Goal: Check status: Check status

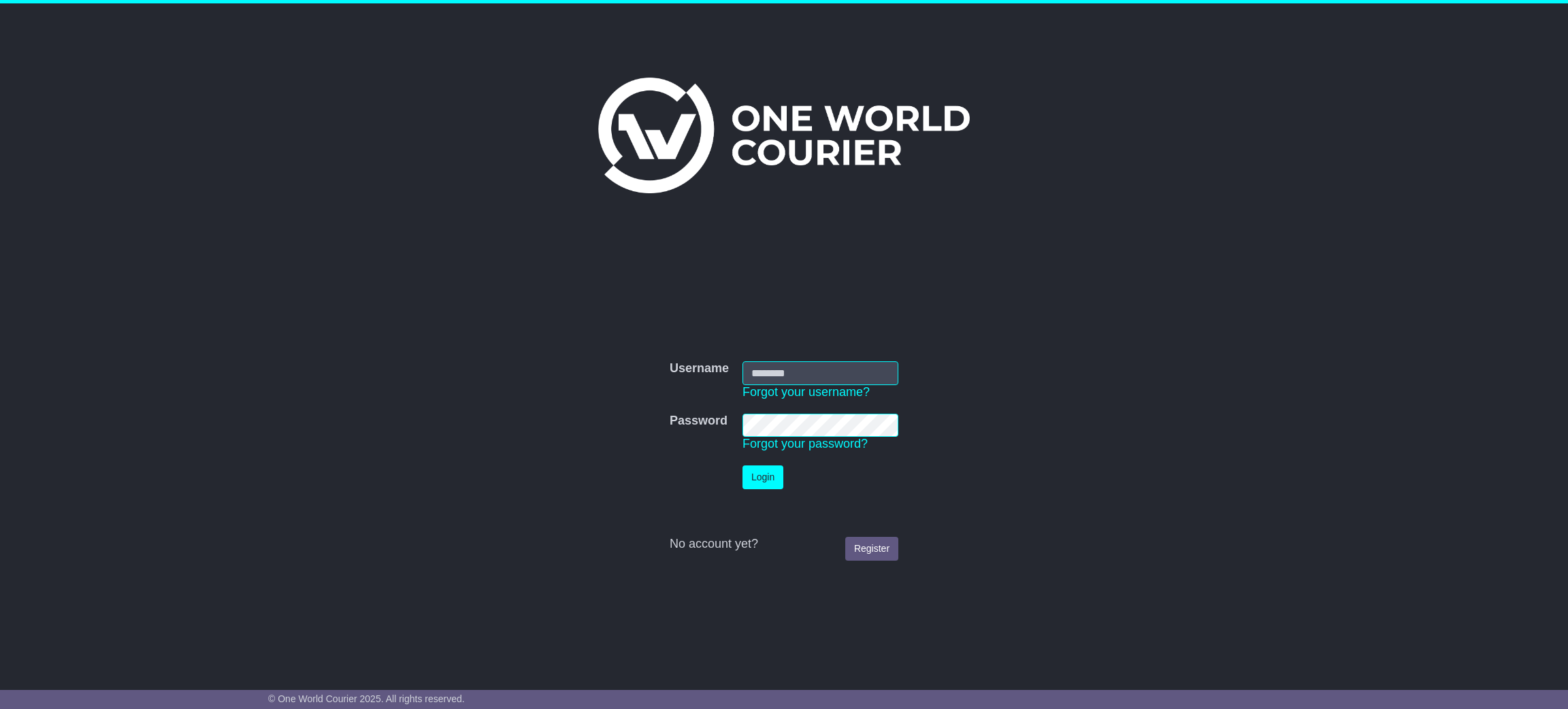
type input "**********"
click at [760, 479] on button "Login" at bounding box center [763, 476] width 41 height 24
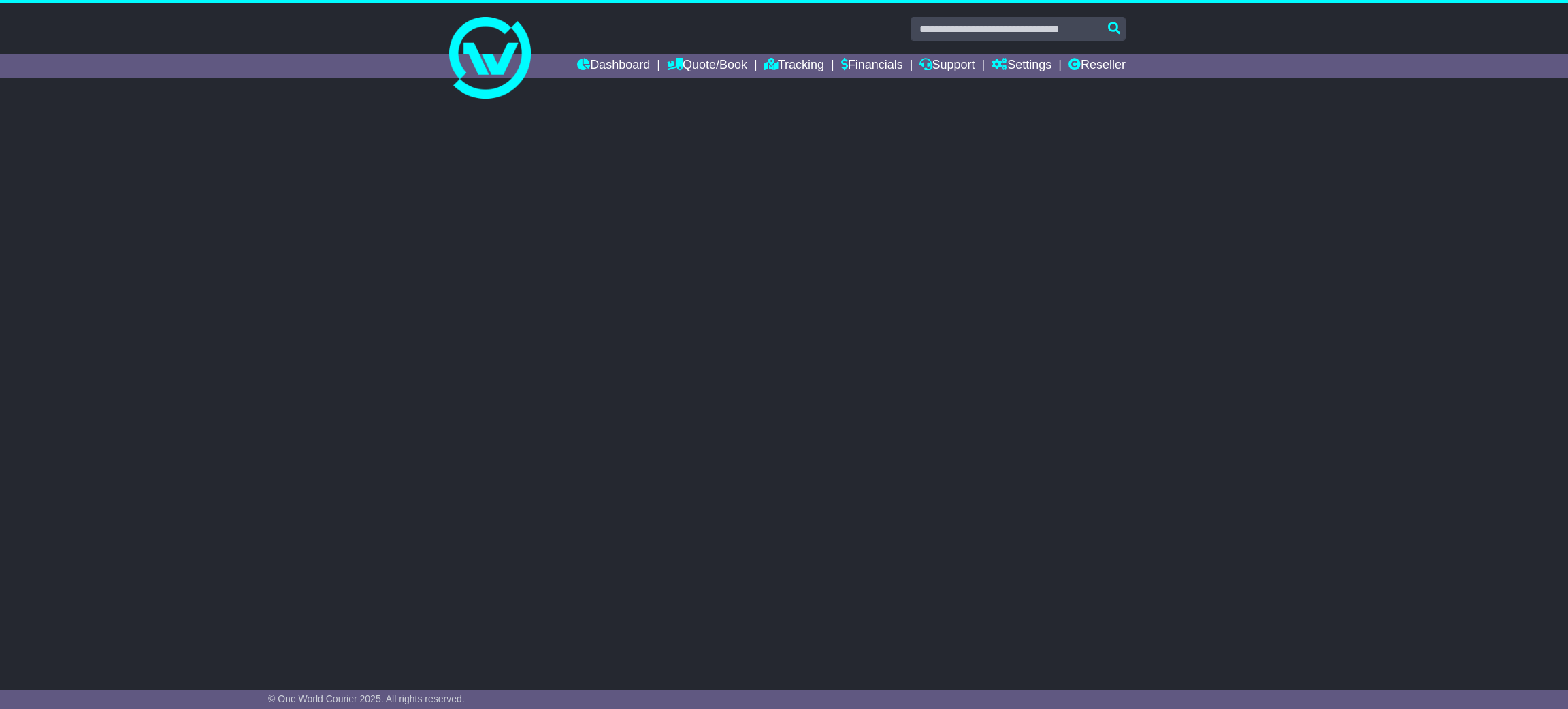
select select "**"
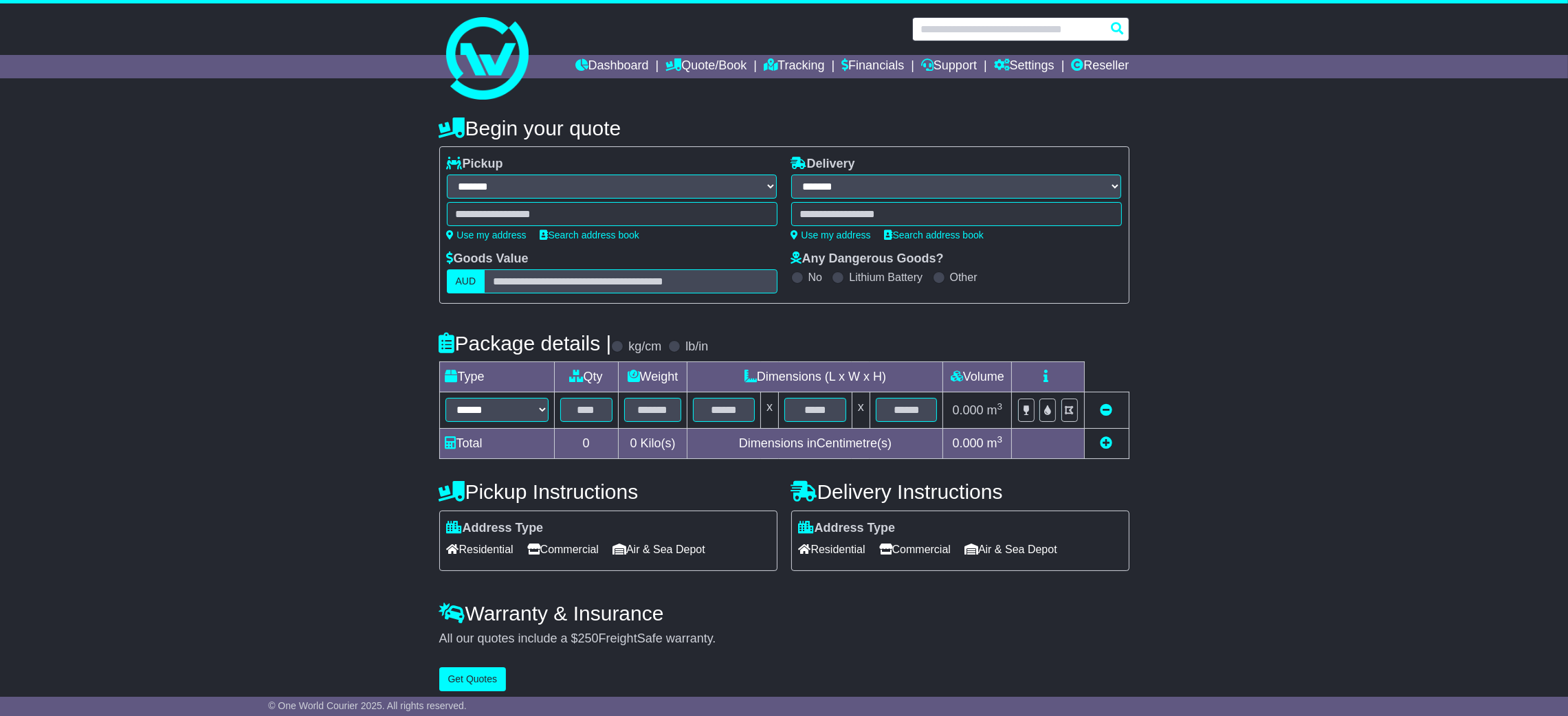
click at [1021, 31] on input "text" at bounding box center [1021, 29] width 218 height 24
paste input "**********"
type input "**********"
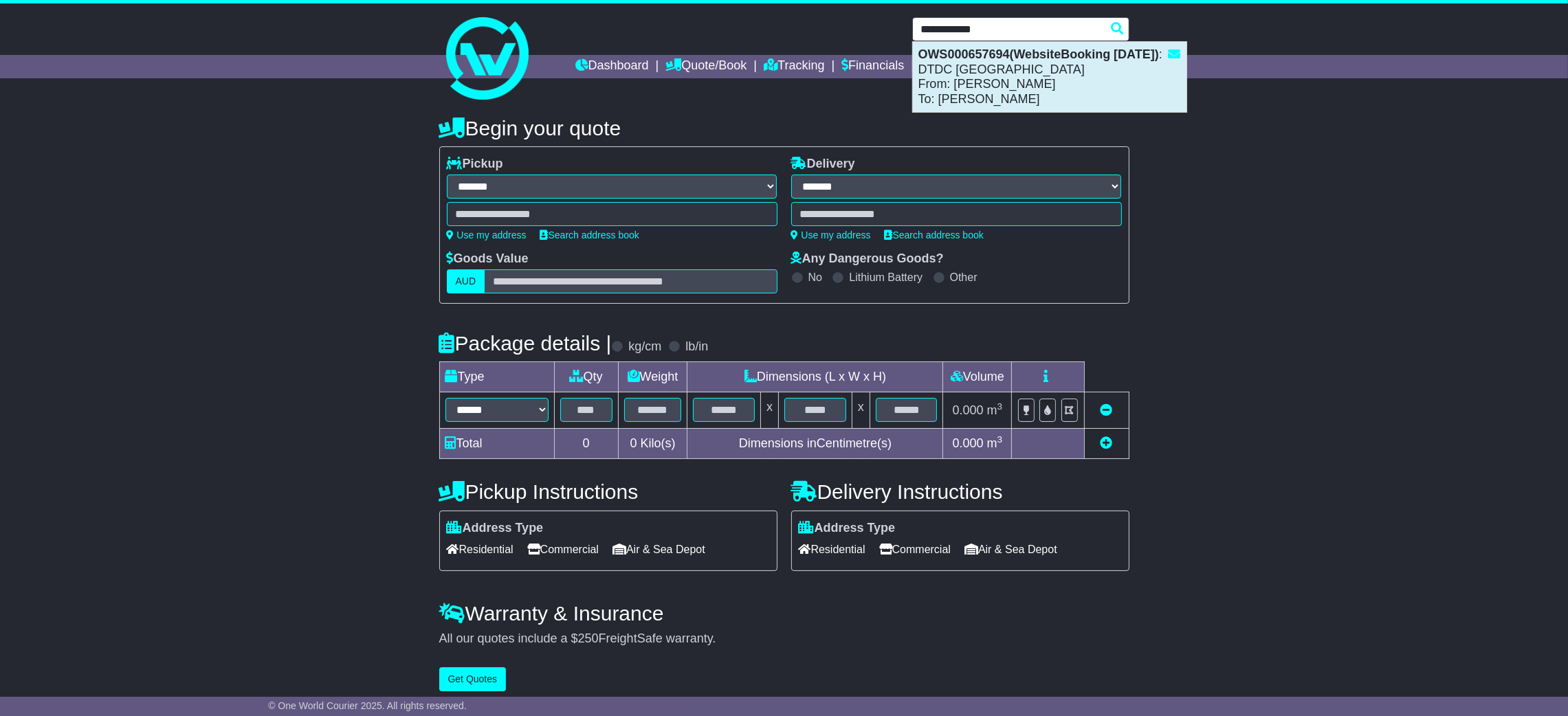
click at [1031, 78] on div "OWS000657694(WebsiteBooking 10-10-2025) : DTDC Australia From: Dheeraj Rengaraj…" at bounding box center [1049, 77] width 274 height 70
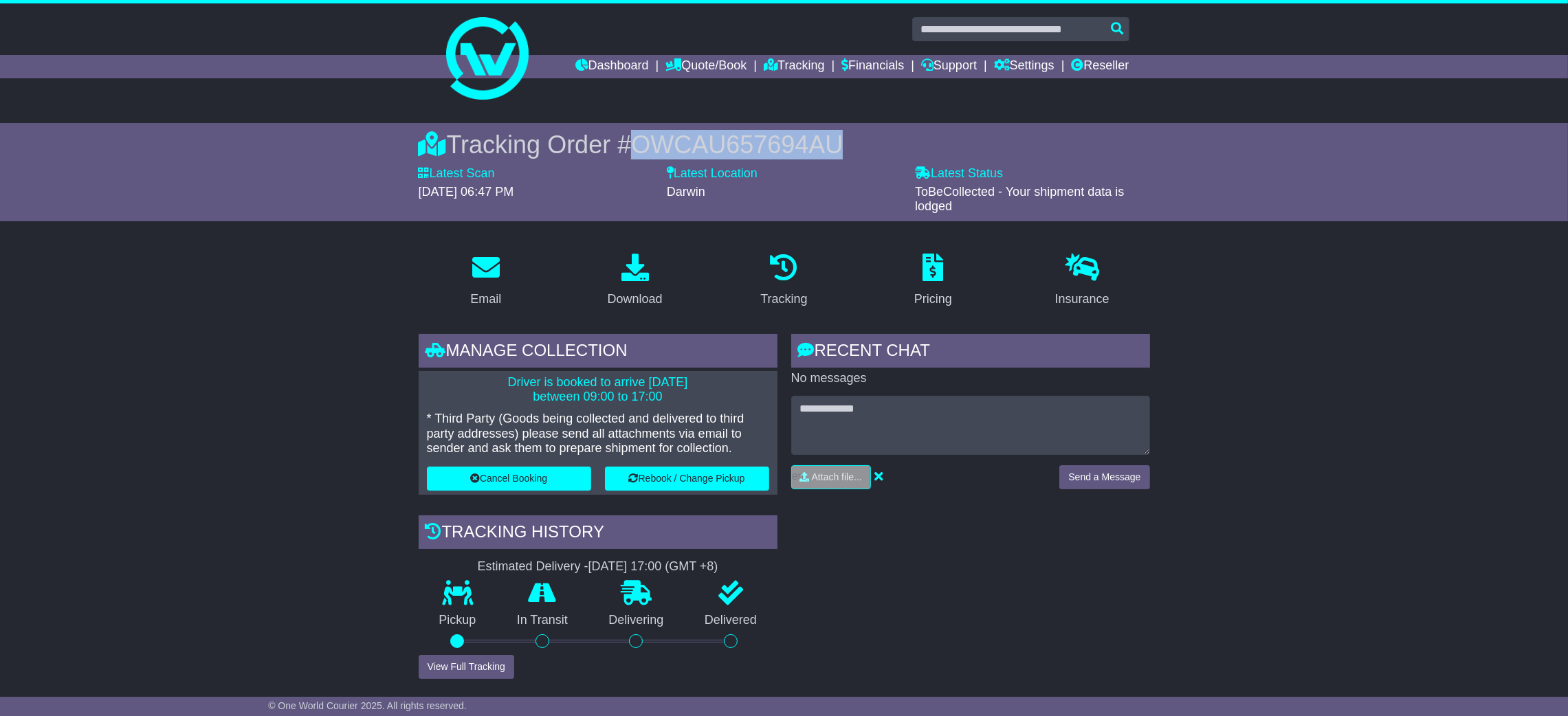
drag, startPoint x: 640, startPoint y: 148, endPoint x: 1003, endPoint y: 154, distance: 363.0
click at [1003, 154] on div "Tracking Order # OWCAU657694AU" at bounding box center [784, 145] width 731 height 30
copy span "OWCAU657694AU"
click at [661, 309] on link "Download" at bounding box center [635, 281] width 73 height 64
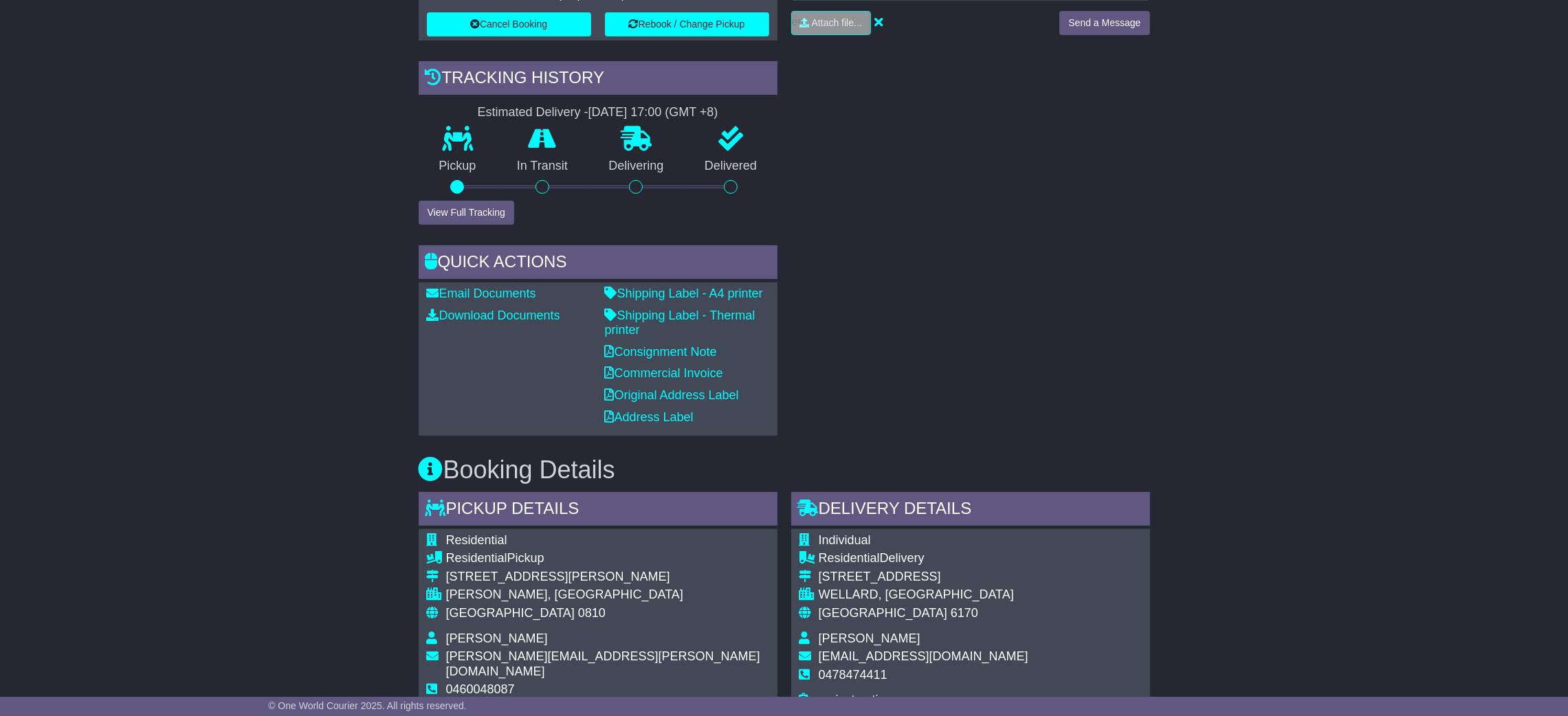
scroll to position [722, 0]
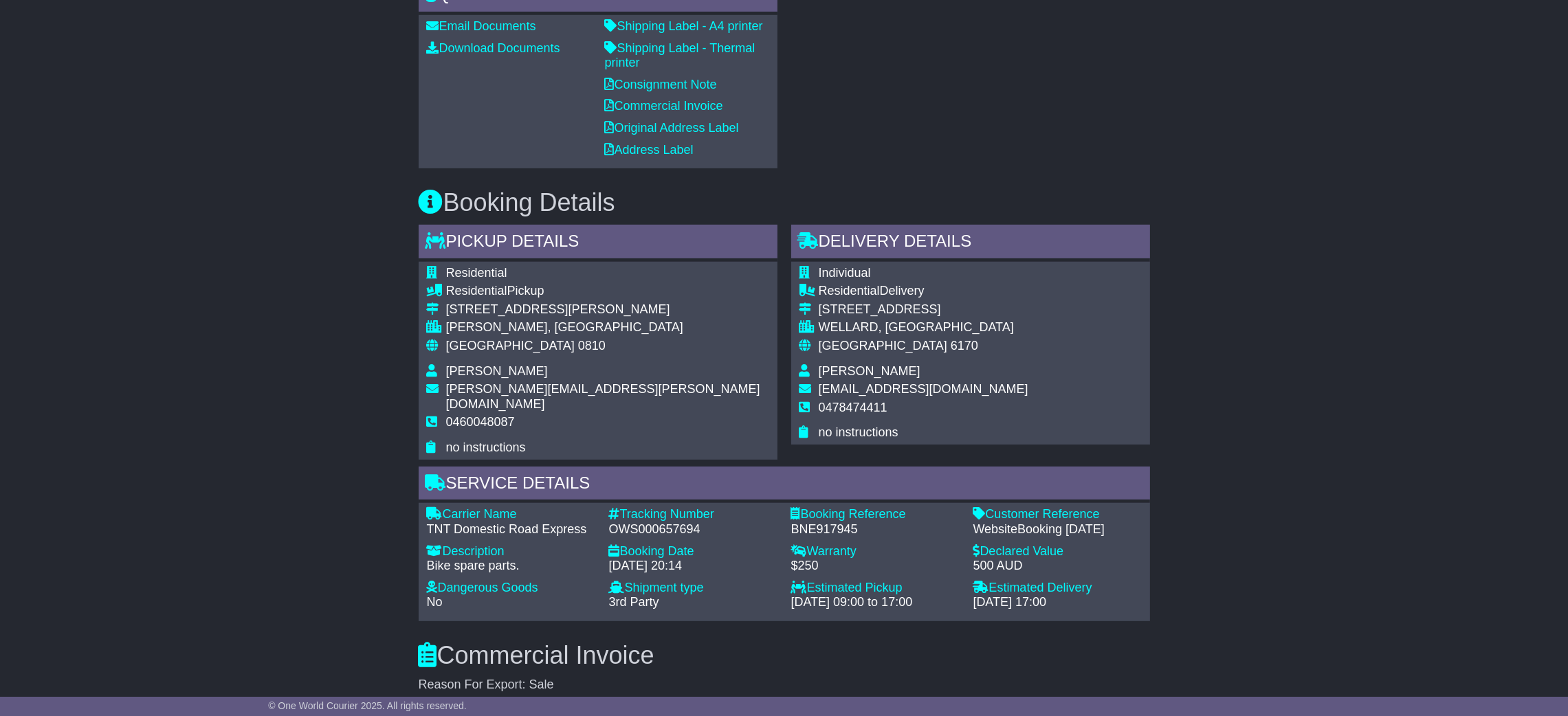
click at [665, 523] on div "OWS000657694" at bounding box center [693, 530] width 169 height 15
copy div "OWS000657694"
drag, startPoint x: 1164, startPoint y: 599, endPoint x: 838, endPoint y: 535, distance: 332.2
click at [1164, 599] on div "Email Download Tracking Pricing Insurance" at bounding box center [784, 440] width 1568 height 1839
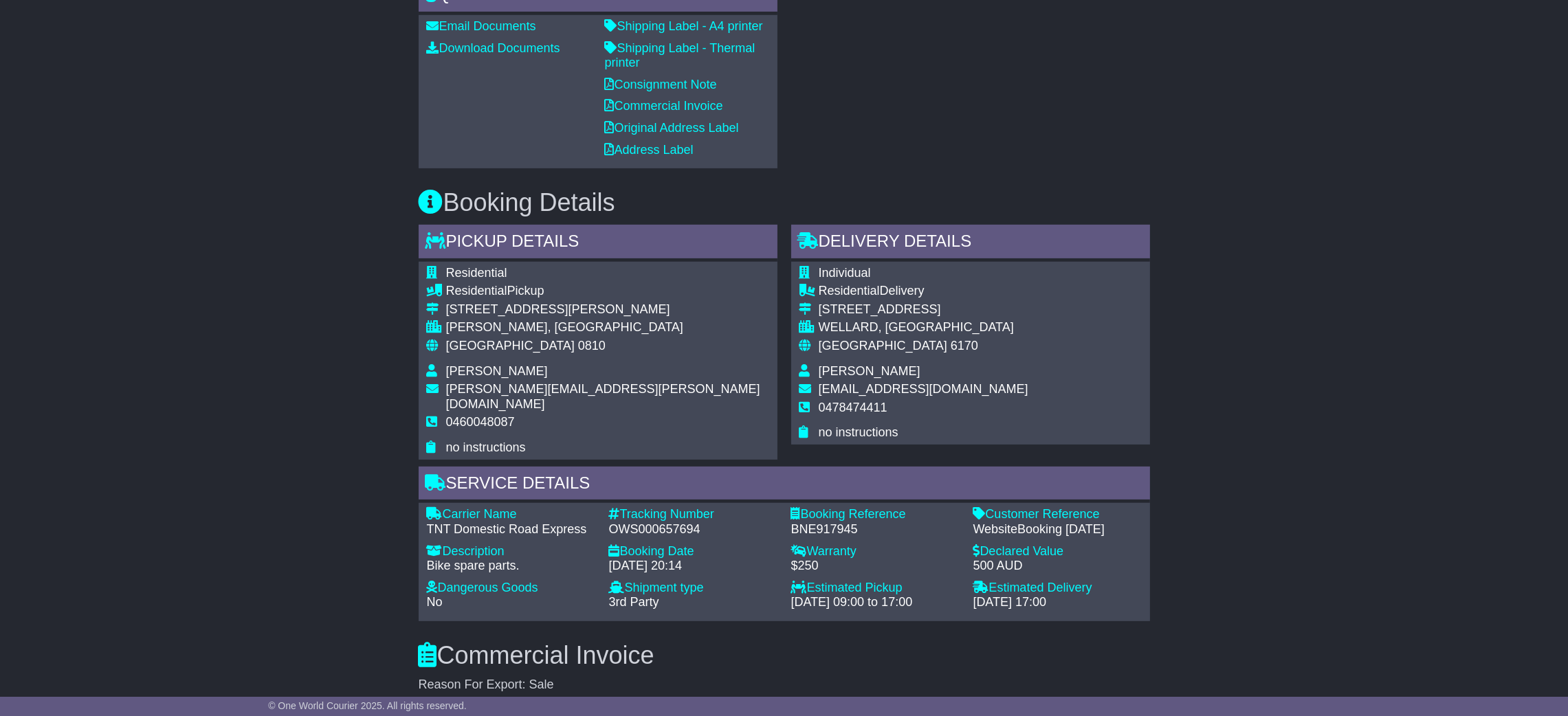
click at [844, 507] on div "Booking Reference" at bounding box center [876, 514] width 169 height 15
click at [824, 523] on div "BNE917945" at bounding box center [876, 530] width 169 height 15
copy div "BNE917945"
drag, startPoint x: 1404, startPoint y: 375, endPoint x: 1374, endPoint y: 353, distance: 37.2
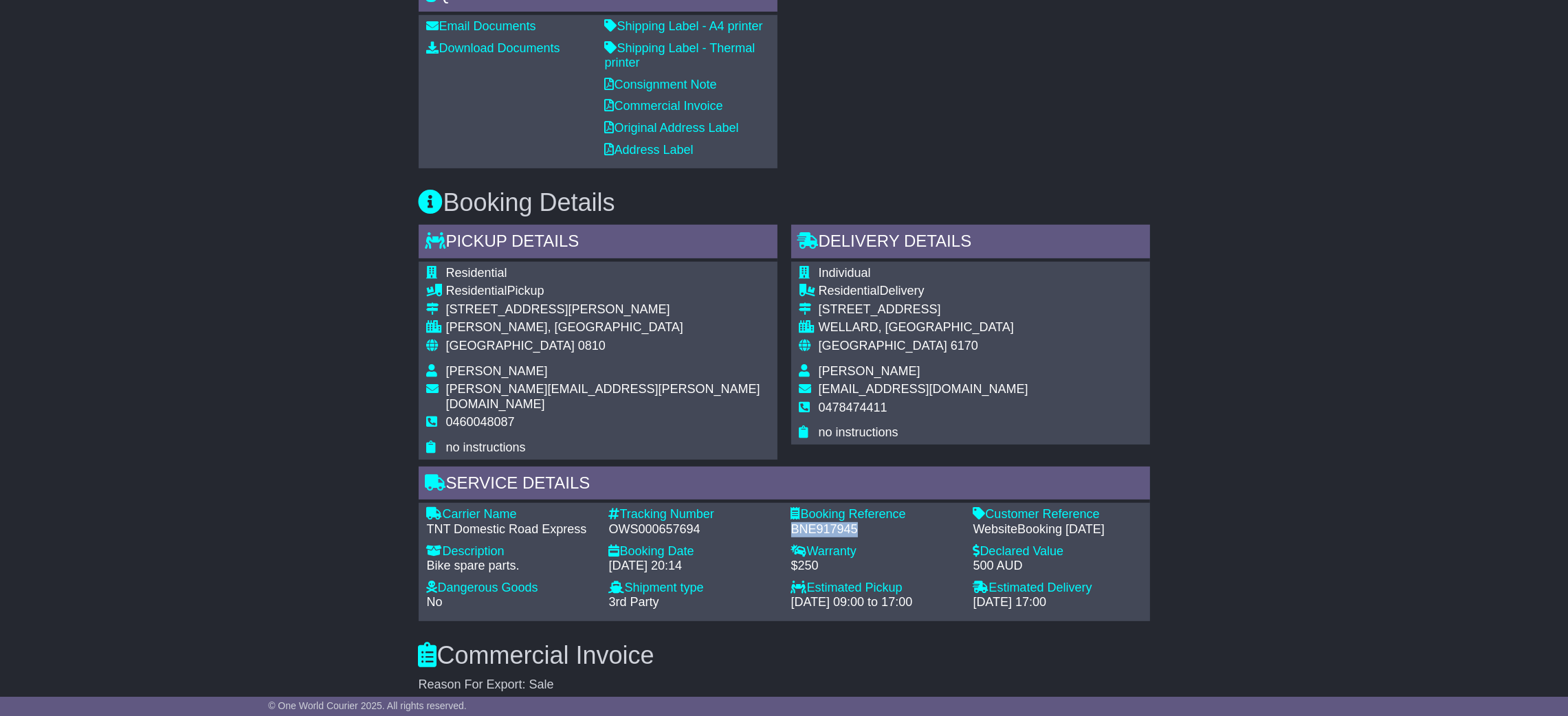
click at [1404, 375] on div "Email Download Tracking Pricing Insurance" at bounding box center [784, 440] width 1568 height 1839
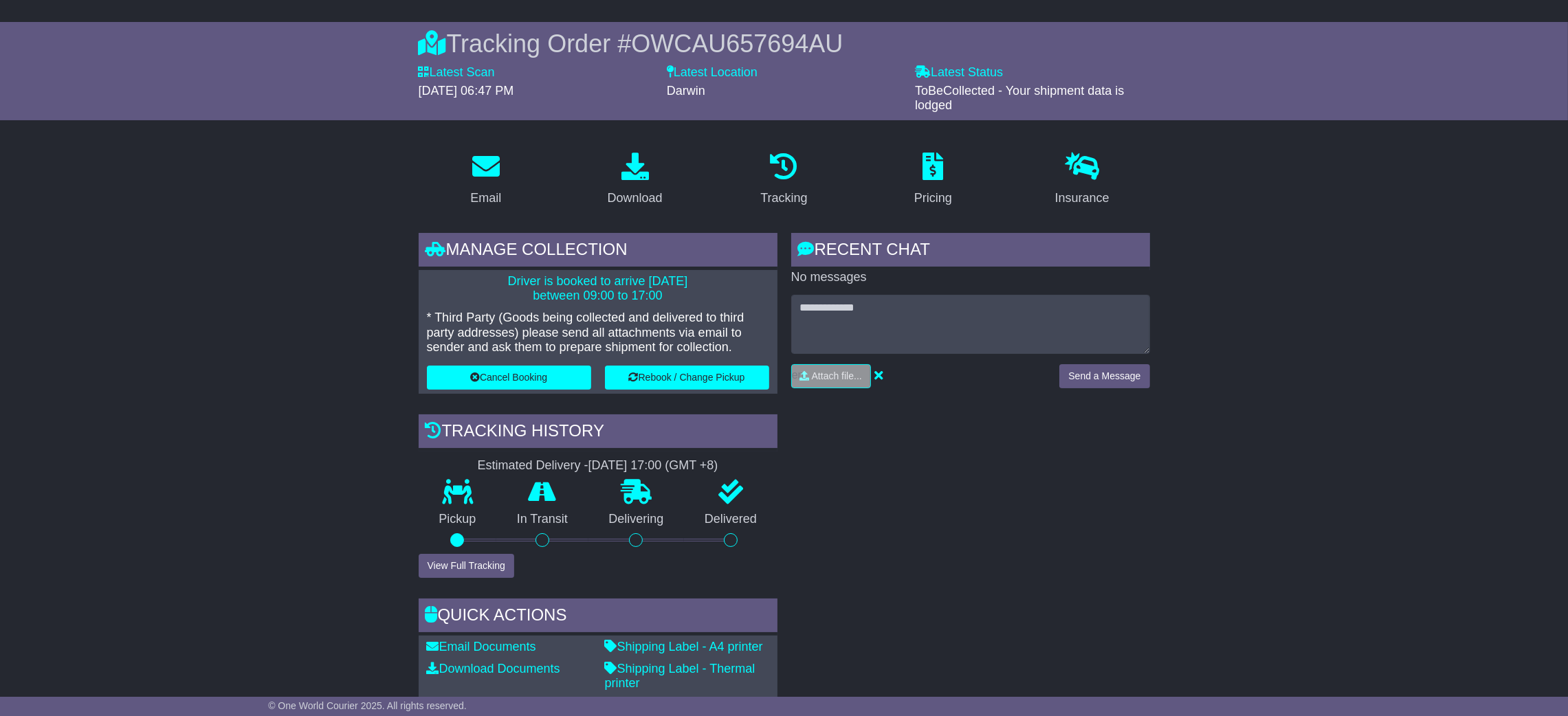
scroll to position [103, 0]
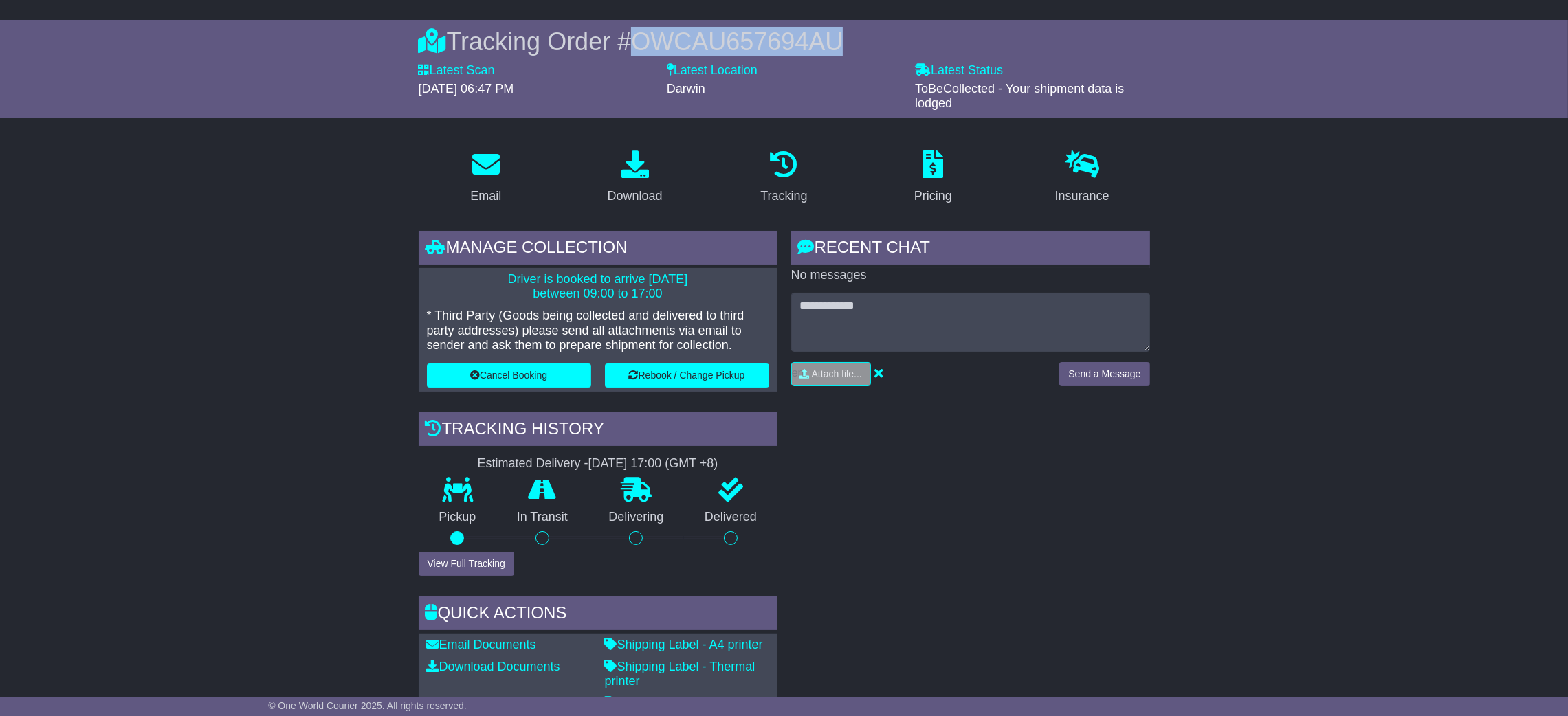
drag, startPoint x: 633, startPoint y: 39, endPoint x: 1198, endPoint y: 41, distance: 565.0
click at [1198, 41] on div "Tracking Order # OWCAU657694AU Latest Scan [DATE] 06:47 PM Latest Status - ToBe…" at bounding box center [784, 69] width 1568 height 98
copy span "OWCAU657694AU"
click at [977, 518] on div "RECENT CHAT Loading... No messages Attach file..." at bounding box center [970, 508] width 372 height 556
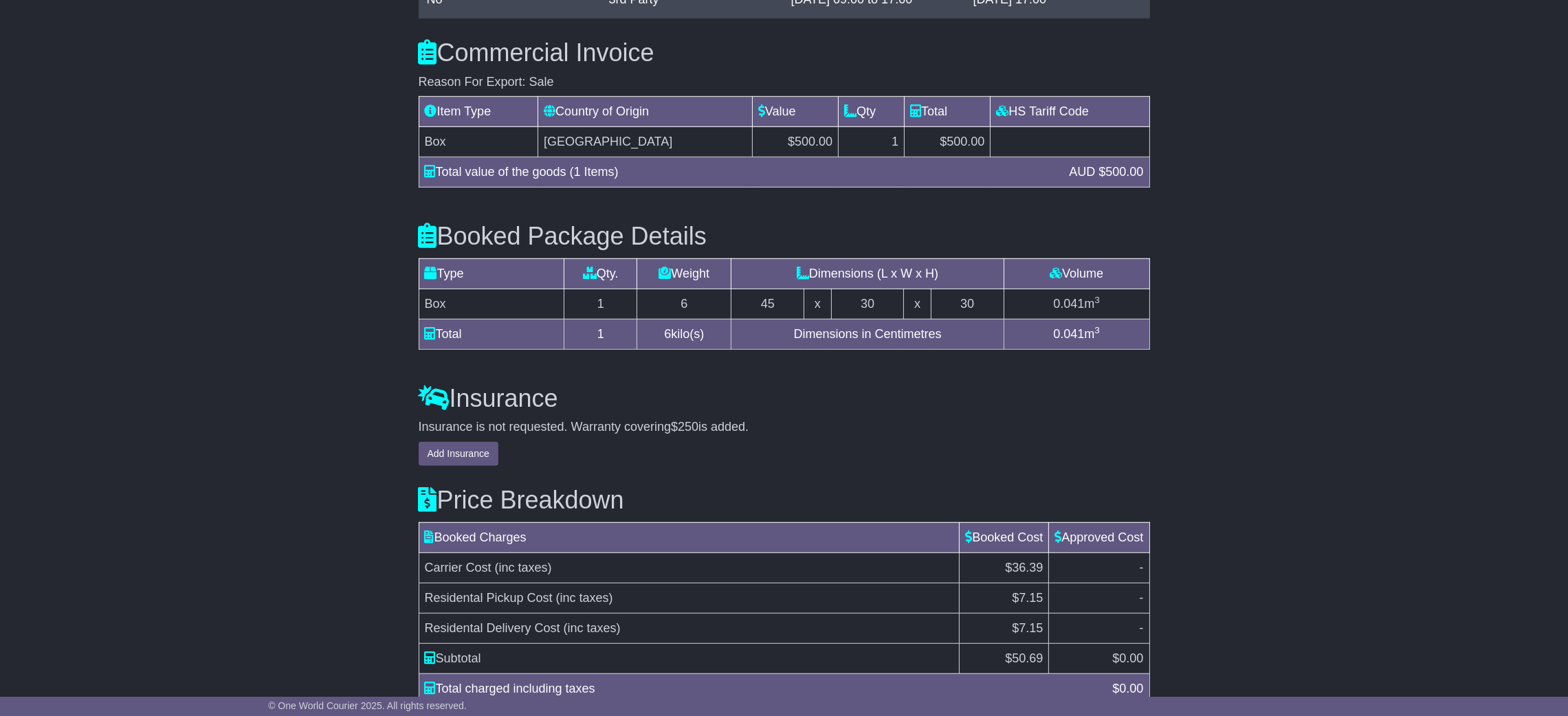
scroll to position [1377, 0]
